Goal: Task Accomplishment & Management: Manage account settings

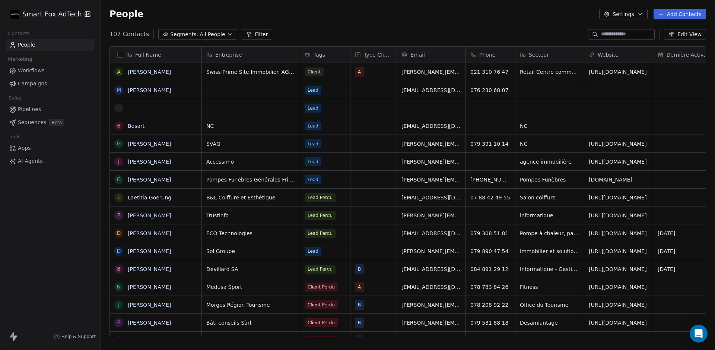
scroll to position [308, 615]
click at [71, 14] on html "Smart Fox AdTech Contacts People Marketing Workflows Campaigns Sales Pipelines …" at bounding box center [357, 175] width 715 height 350
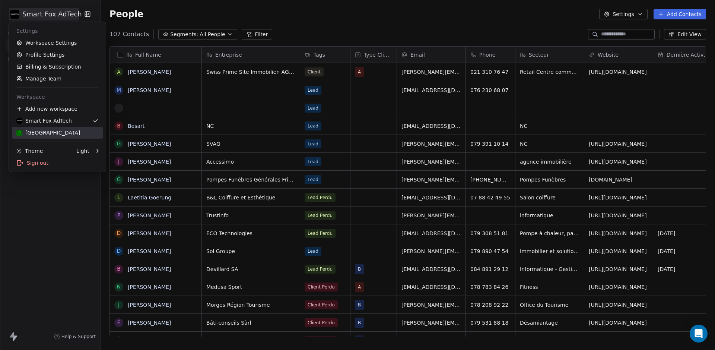
click at [60, 131] on div "[GEOGRAPHIC_DATA]" at bounding box center [57, 132] width 82 height 7
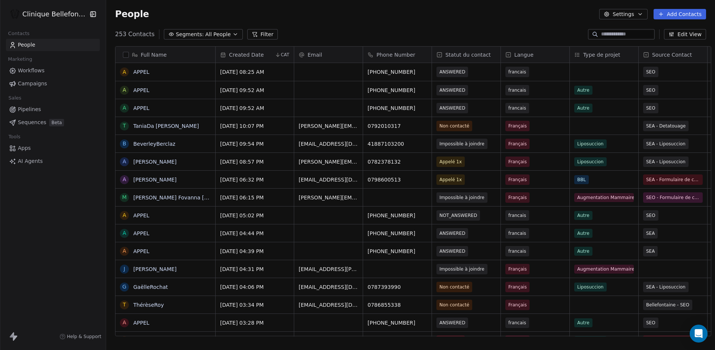
click at [612, 34] on input at bounding box center [627, 34] width 52 height 7
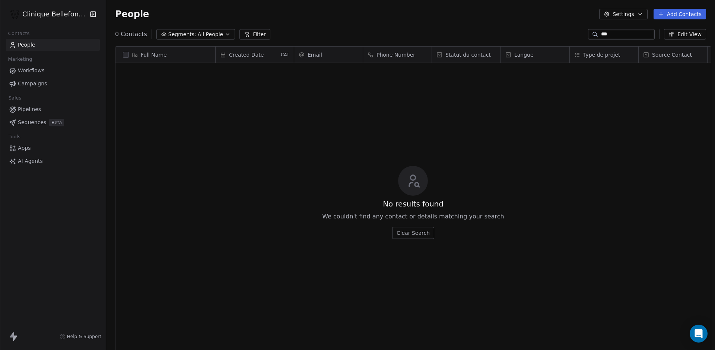
scroll to position [308, 614]
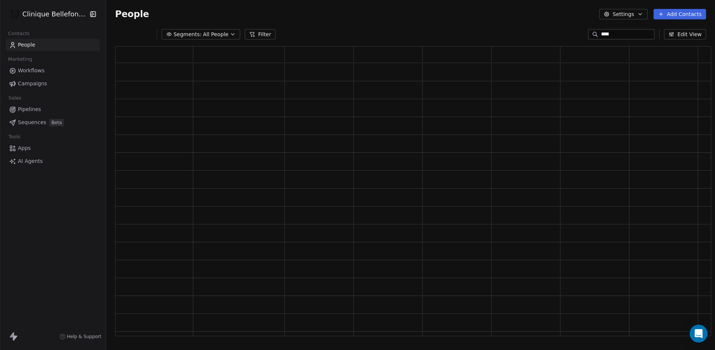
type input "*****"
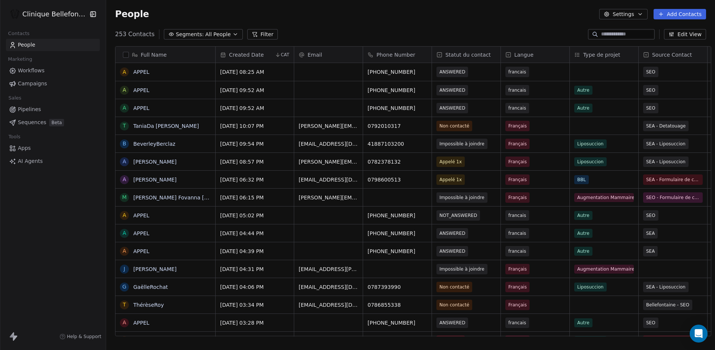
paste input "*****"
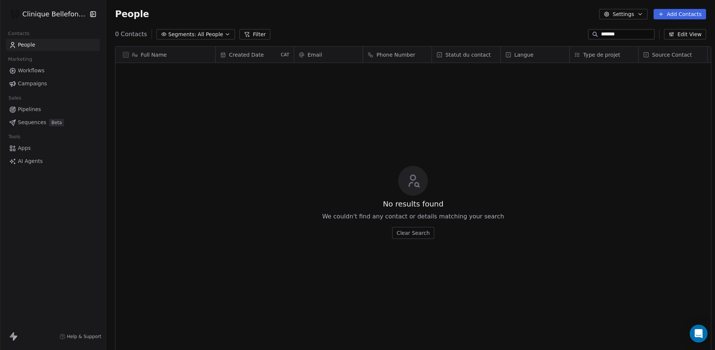
type input "********"
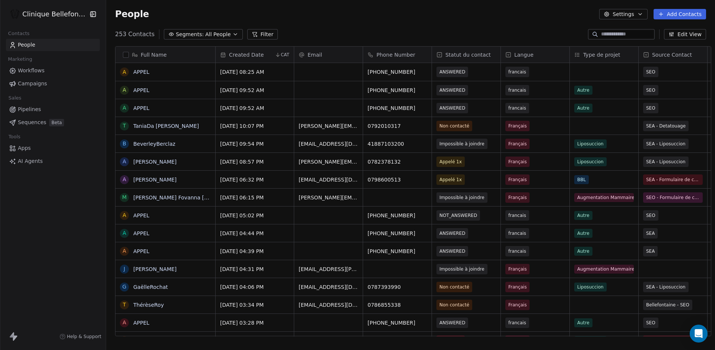
click at [621, 11] on button "Settings" at bounding box center [623, 14] width 48 height 10
click at [637, 29] on span "Contact Properties" at bounding box center [642, 30] width 48 height 8
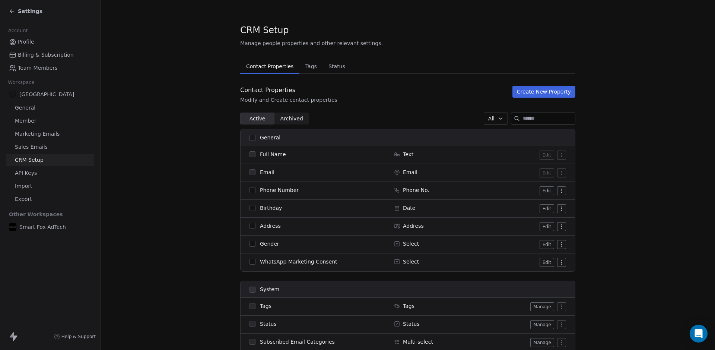
click at [253, 190] on button "button" at bounding box center [253, 190] width 6 height 6
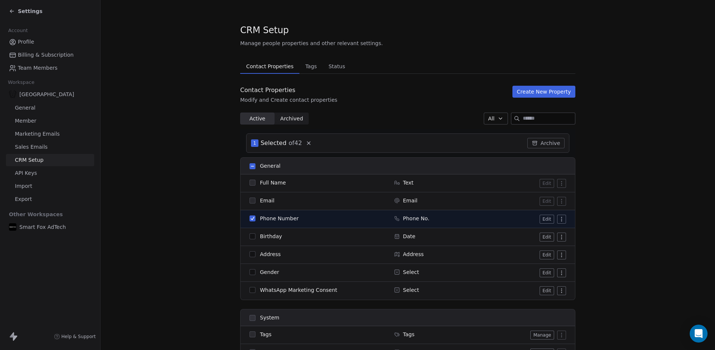
click at [254, 218] on button "button" at bounding box center [253, 218] width 6 height 6
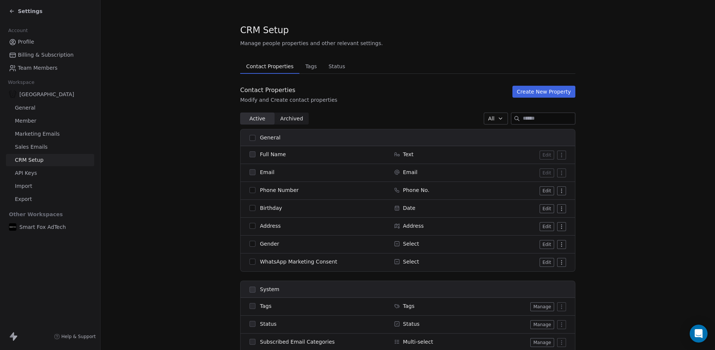
click at [568, 193] on td "Edit" at bounding box center [531, 191] width 88 height 18
click at [565, 193] on html "Settings Account Profile Billing & Subscription Team Members Workspace Bellefon…" at bounding box center [357, 175] width 715 height 350
click at [564, 193] on html "Settings Account Profile Billing & Subscription Team Members Workspace Bellefon…" at bounding box center [357, 175] width 715 height 350
click at [564, 191] on html "Settings Account Profile Billing & Subscription Team Members Workspace Bellefon…" at bounding box center [357, 175] width 715 height 350
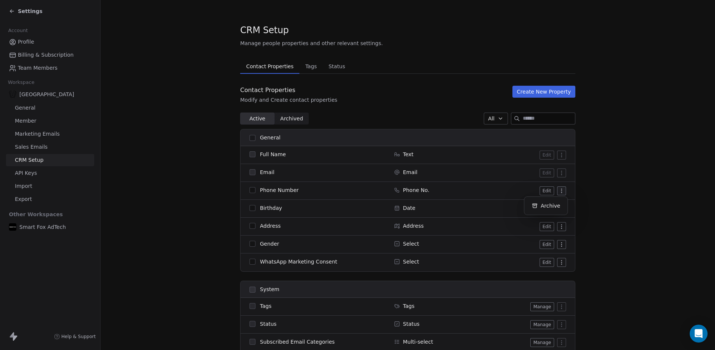
click at [592, 187] on html "Settings Account Profile Billing & Subscription Team Members Workspace Bellefon…" at bounding box center [357, 175] width 715 height 350
click at [551, 191] on button "Edit" at bounding box center [547, 190] width 15 height 9
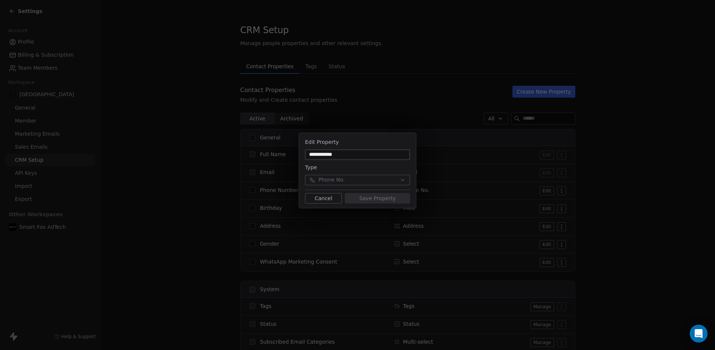
click at [326, 200] on button "Cancel" at bounding box center [323, 198] width 37 height 10
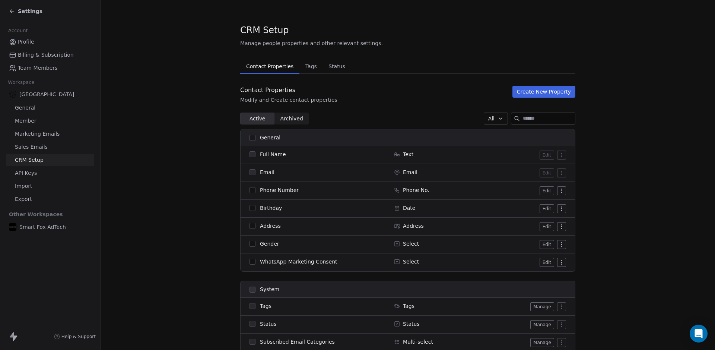
click at [337, 71] on span "Status" at bounding box center [337, 66] width 23 height 10
click at [275, 69] on span "Contact Properties" at bounding box center [269, 66] width 53 height 10
click at [314, 66] on span "Tags" at bounding box center [311, 66] width 18 height 10
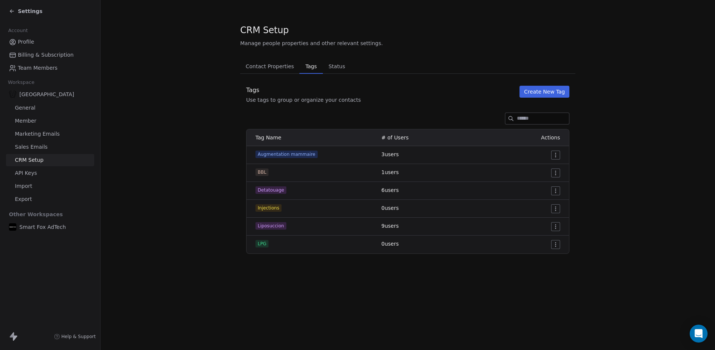
click at [288, 67] on span "Contact Properties" at bounding box center [270, 66] width 54 height 10
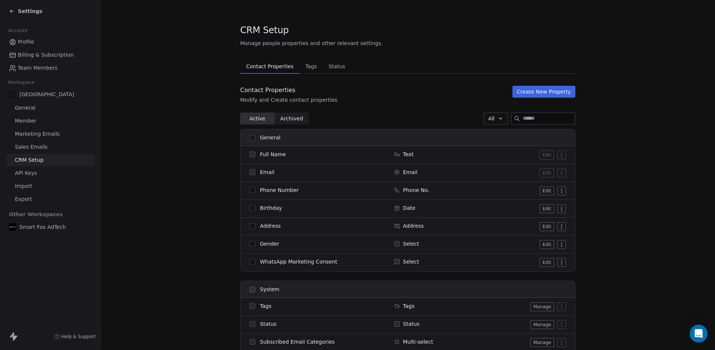
click at [44, 106] on link "General" at bounding box center [50, 108] width 88 height 12
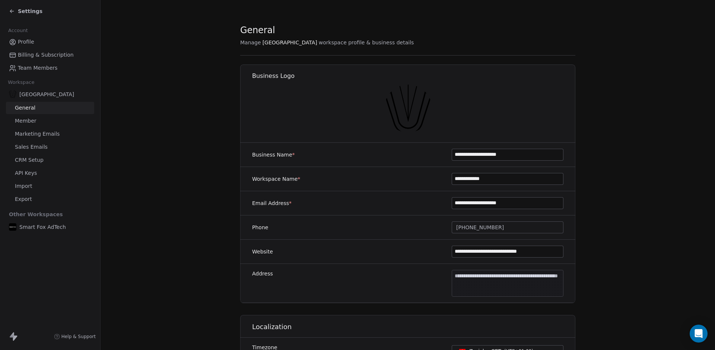
click at [41, 94] on span "[GEOGRAPHIC_DATA]" at bounding box center [46, 94] width 55 height 7
click at [32, 120] on span "Member" at bounding box center [26, 121] width 22 height 8
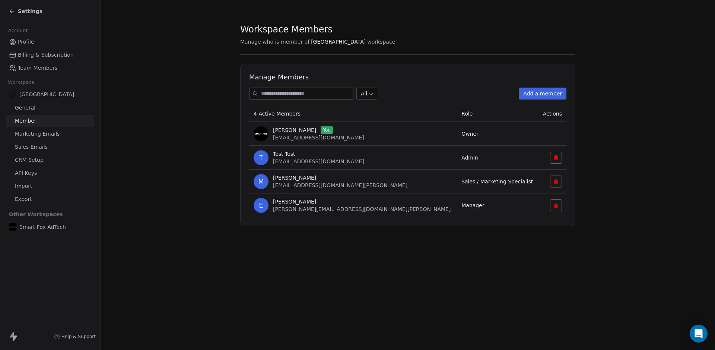
click at [34, 133] on span "Marketing Emails" at bounding box center [37, 134] width 45 height 8
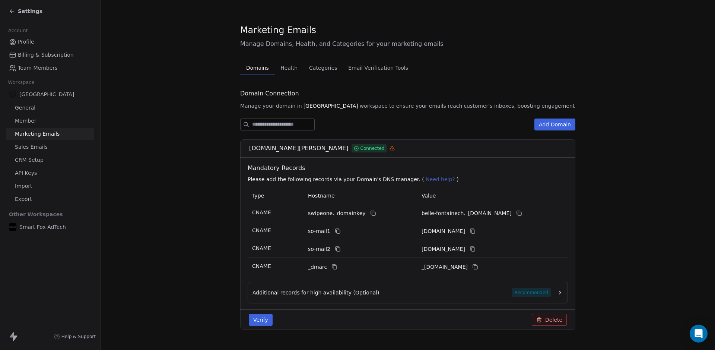
click at [38, 145] on span "Sales Emails" at bounding box center [31, 147] width 33 height 8
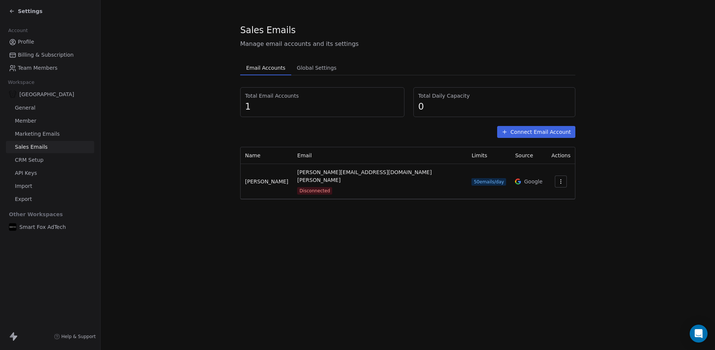
click at [38, 165] on link "CRM Setup" at bounding box center [50, 160] width 88 height 12
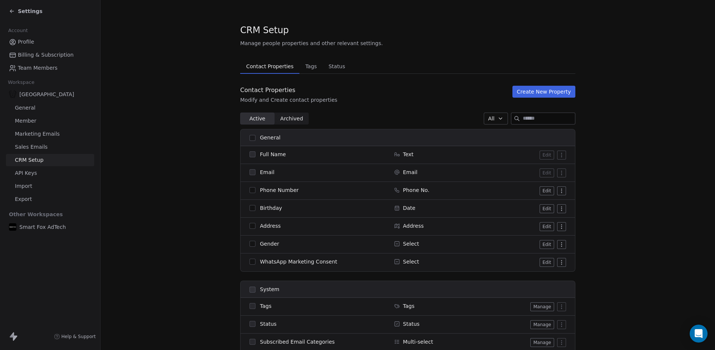
click at [37, 170] on link "API Keys" at bounding box center [50, 173] width 88 height 12
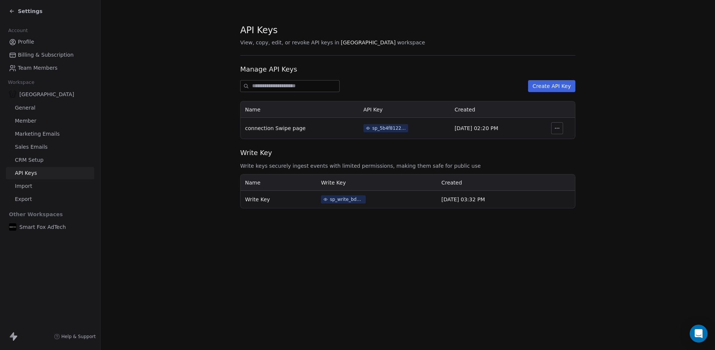
click at [37, 179] on link "API Keys" at bounding box center [50, 173] width 88 height 12
click at [36, 184] on link "Import" at bounding box center [50, 186] width 88 height 12
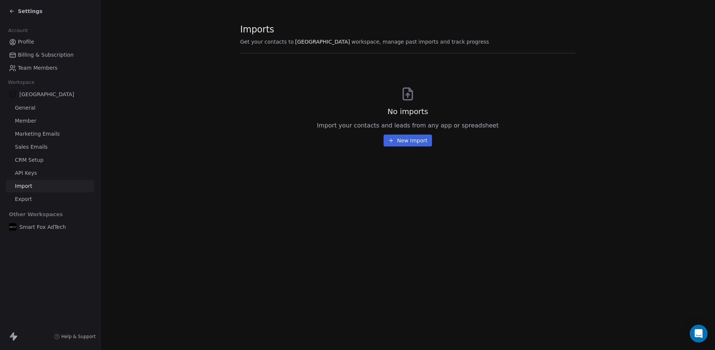
click at [50, 65] on span "Team Members" at bounding box center [37, 68] width 39 height 8
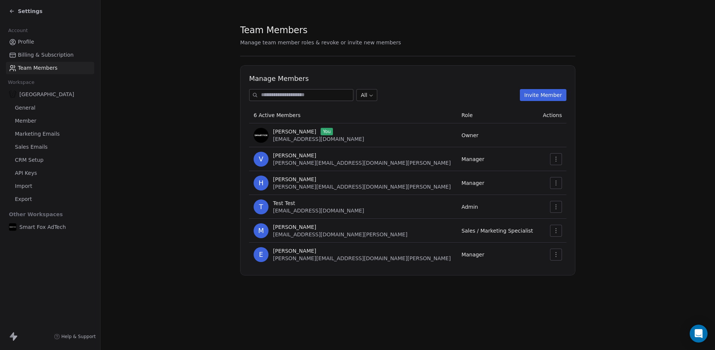
click at [42, 47] on link "Profile" at bounding box center [50, 42] width 88 height 12
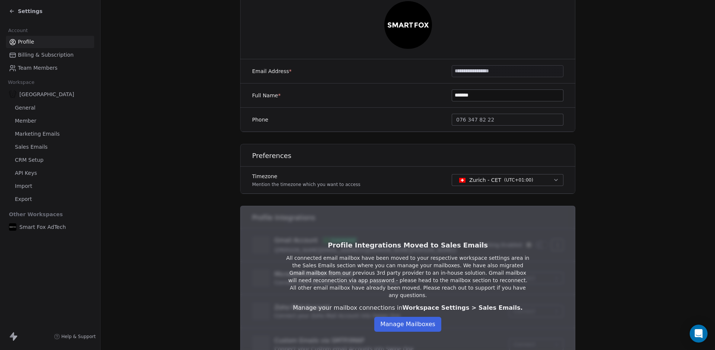
scroll to position [125, 0]
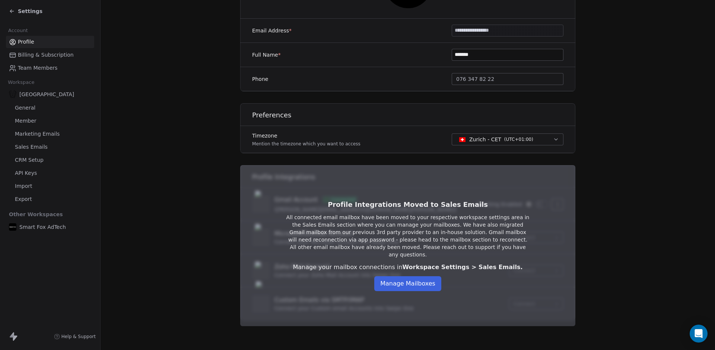
click at [46, 55] on span "Billing & Subscription" at bounding box center [46, 55] width 56 height 8
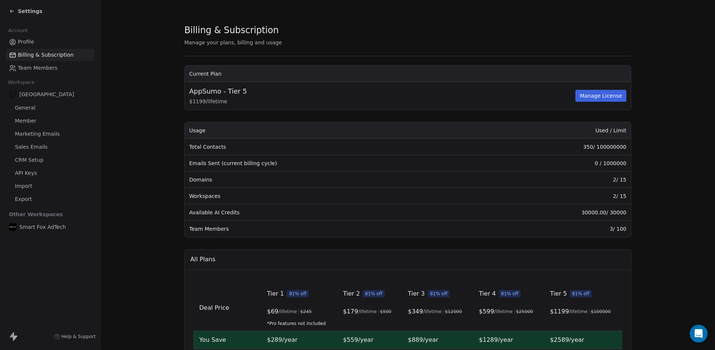
click at [53, 68] on span "Team Members" at bounding box center [37, 68] width 39 height 8
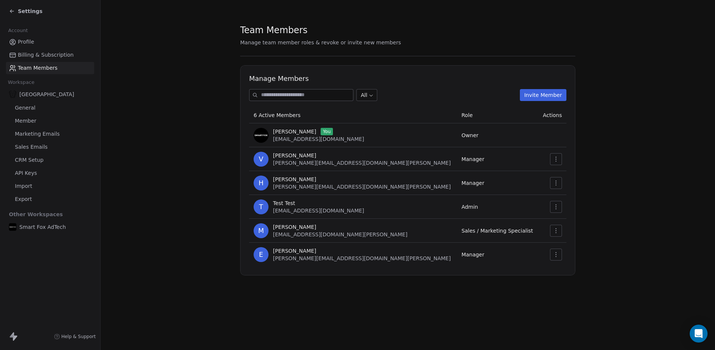
click at [51, 228] on span "Smart Fox AdTech" at bounding box center [42, 226] width 47 height 7
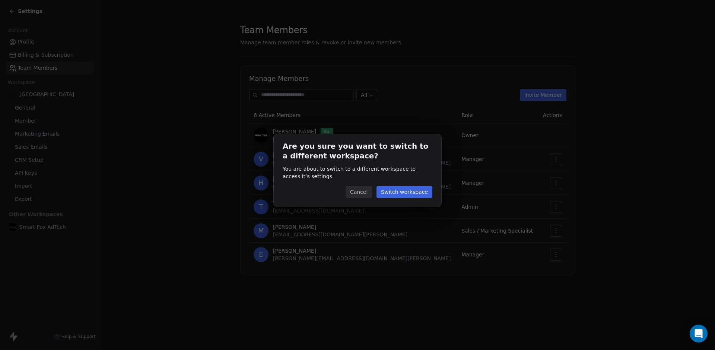
click at [368, 194] on button "Cancel" at bounding box center [359, 192] width 26 height 12
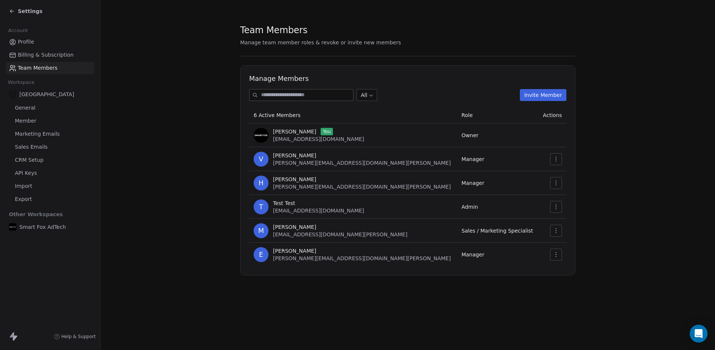
click at [120, 159] on section "Team Members Manage team member roles & revoke or invite new members Manage Mem…" at bounding box center [408, 149] width 615 height 299
click at [11, 9] on icon at bounding box center [12, 11] width 6 height 6
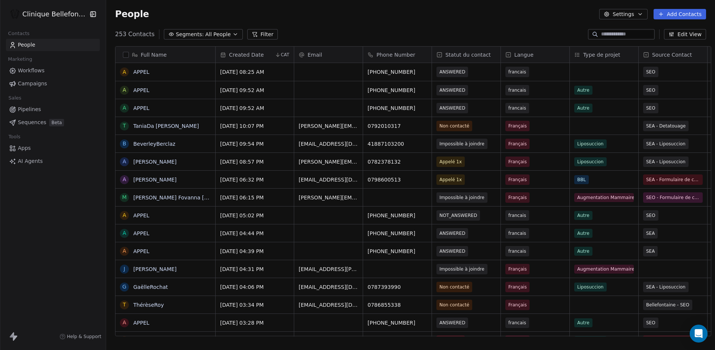
scroll to position [308, 614]
click at [390, 15] on div "People Settings Add Contacts" at bounding box center [410, 14] width 591 height 10
click at [641, 16] on icon "button" at bounding box center [640, 14] width 6 height 6
click at [495, 30] on html "Clinique Bellefontaine Contacts People Marketing Workflows Campaigns Sales Pipe…" at bounding box center [357, 175] width 715 height 350
click at [251, 33] on button "Filter" at bounding box center [262, 34] width 31 height 10
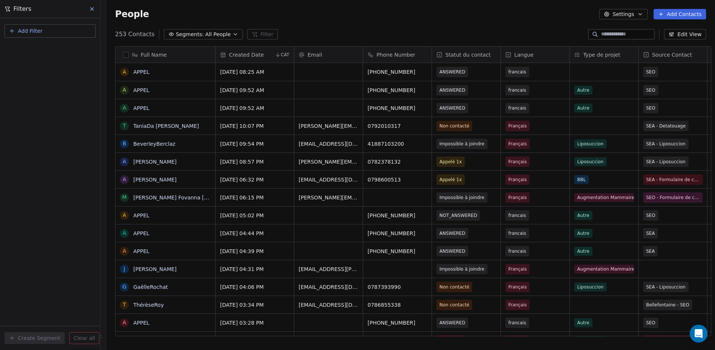
click at [56, 31] on button "Add Filter" at bounding box center [49, 30] width 91 height 13
click at [45, 50] on span "Contact properties" at bounding box center [36, 49] width 48 height 8
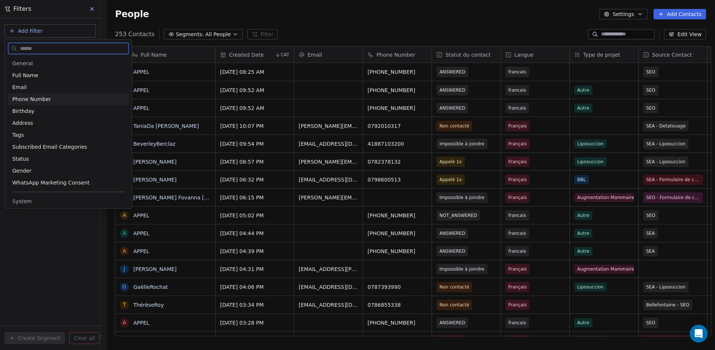
click at [41, 98] on span "Phone Number" at bounding box center [31, 98] width 39 height 7
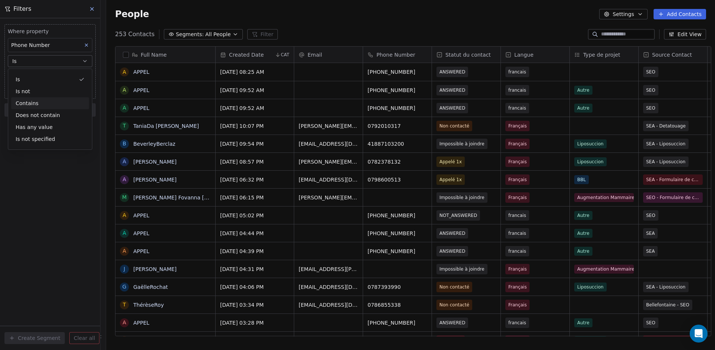
click at [52, 105] on div "Contains" at bounding box center [50, 103] width 78 height 12
click at [42, 75] on span "Add Phone Number" at bounding box center [36, 75] width 51 height 7
type input "********"
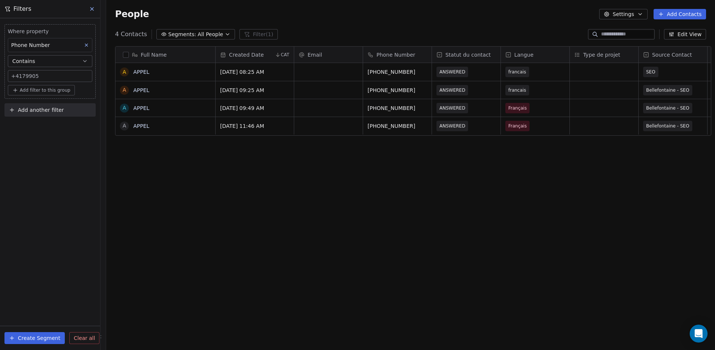
click at [290, 219] on div "Full Name A [PERSON_NAME] A [PERSON_NAME] A [PERSON_NAME] A [PERSON_NAME] Creat…" at bounding box center [410, 194] width 609 height 308
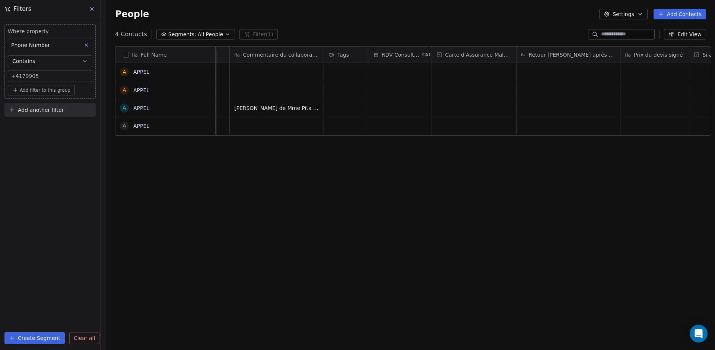
scroll to position [0, 1033]
click at [296, 160] on div "Full Name A [PERSON_NAME] A [PERSON_NAME] A [PERSON_NAME] A [PERSON_NAME] Colla…" at bounding box center [410, 194] width 609 height 308
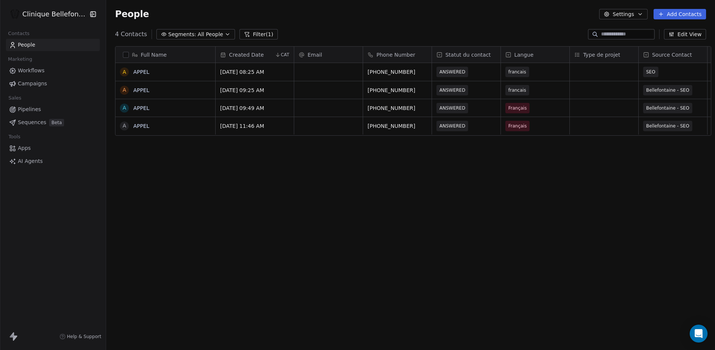
click at [359, 31] on div "4 Contacts Segments: All People Filter (1) Edit View" at bounding box center [410, 34] width 609 height 12
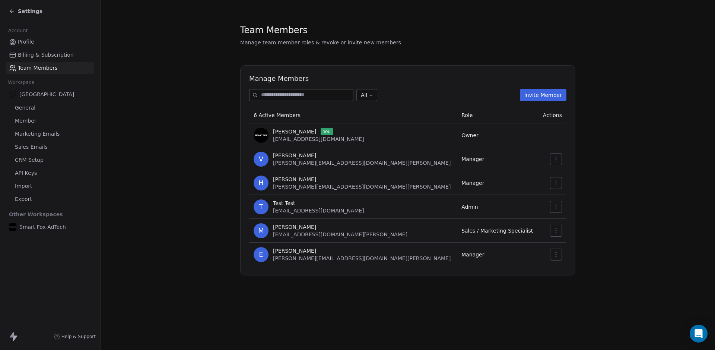
click at [15, 12] on div "Settings" at bounding box center [26, 10] width 34 height 7
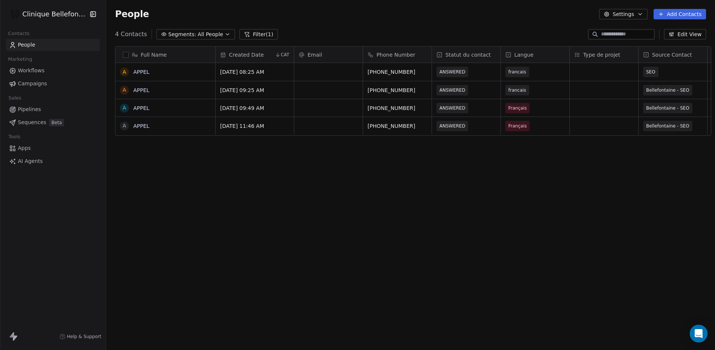
scroll to position [308, 614]
click at [257, 33] on button "Filter (1)" at bounding box center [259, 34] width 38 height 10
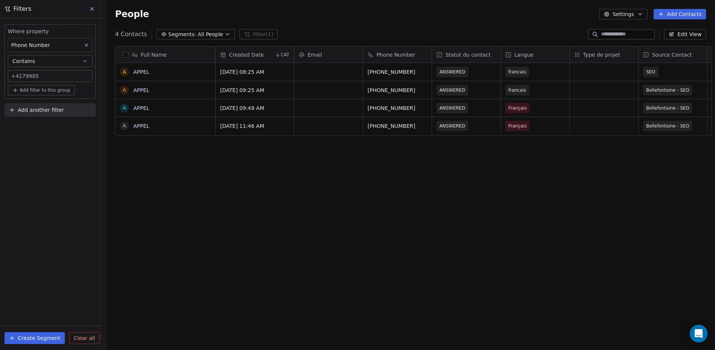
click at [86, 48] on button at bounding box center [87, 45] width 10 height 10
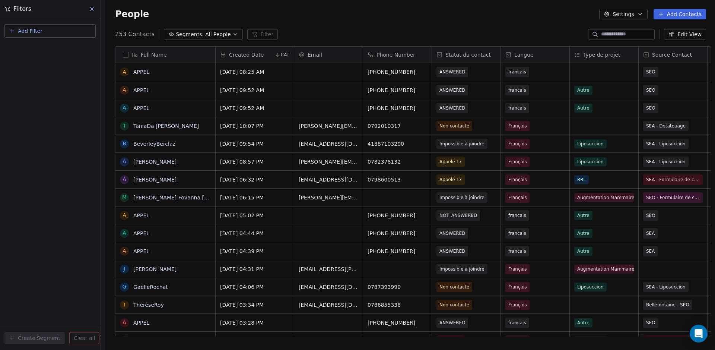
click at [93, 12] on icon at bounding box center [92, 9] width 6 height 6
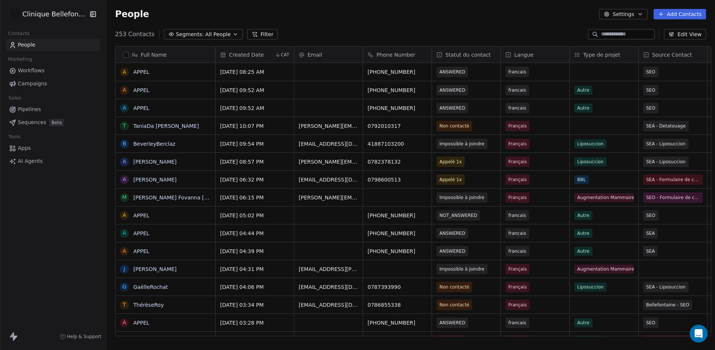
click at [336, 18] on div "People Settings Add Contacts" at bounding box center [410, 14] width 591 height 10
